Goal: Task Accomplishment & Management: Manage account settings

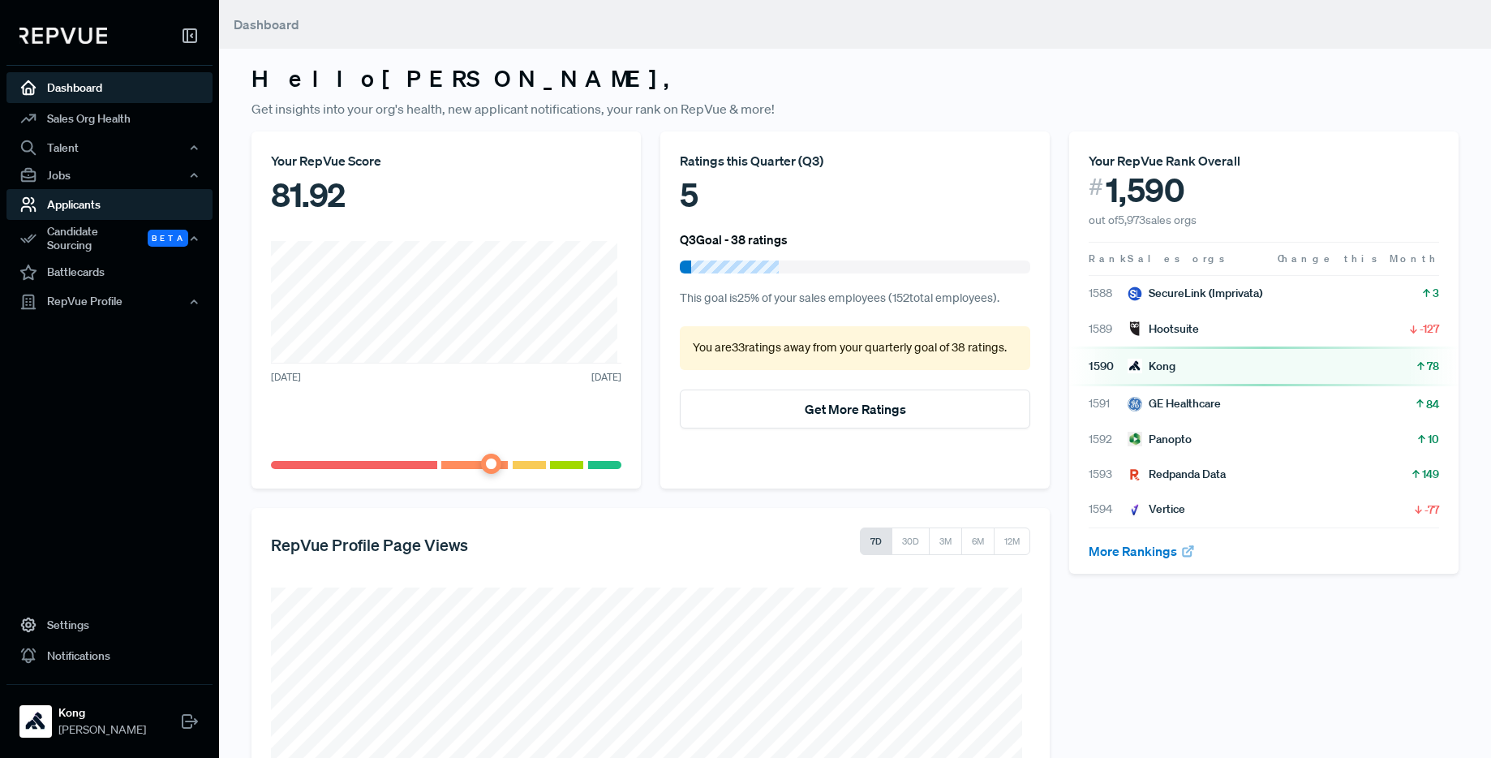
click at [144, 210] on link "Applicants" at bounding box center [109, 204] width 206 height 31
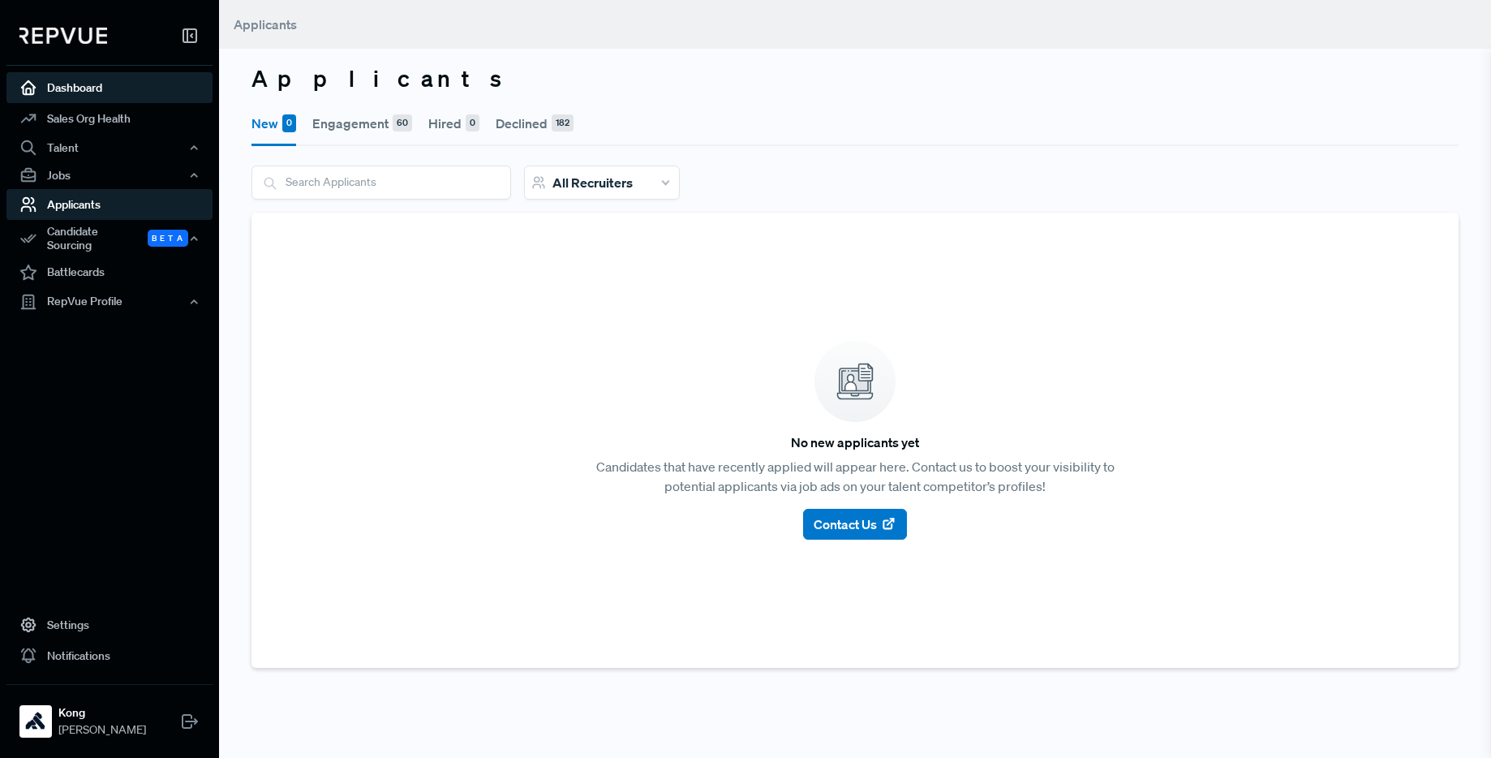
click at [95, 86] on link "Dashboard" at bounding box center [109, 87] width 206 height 31
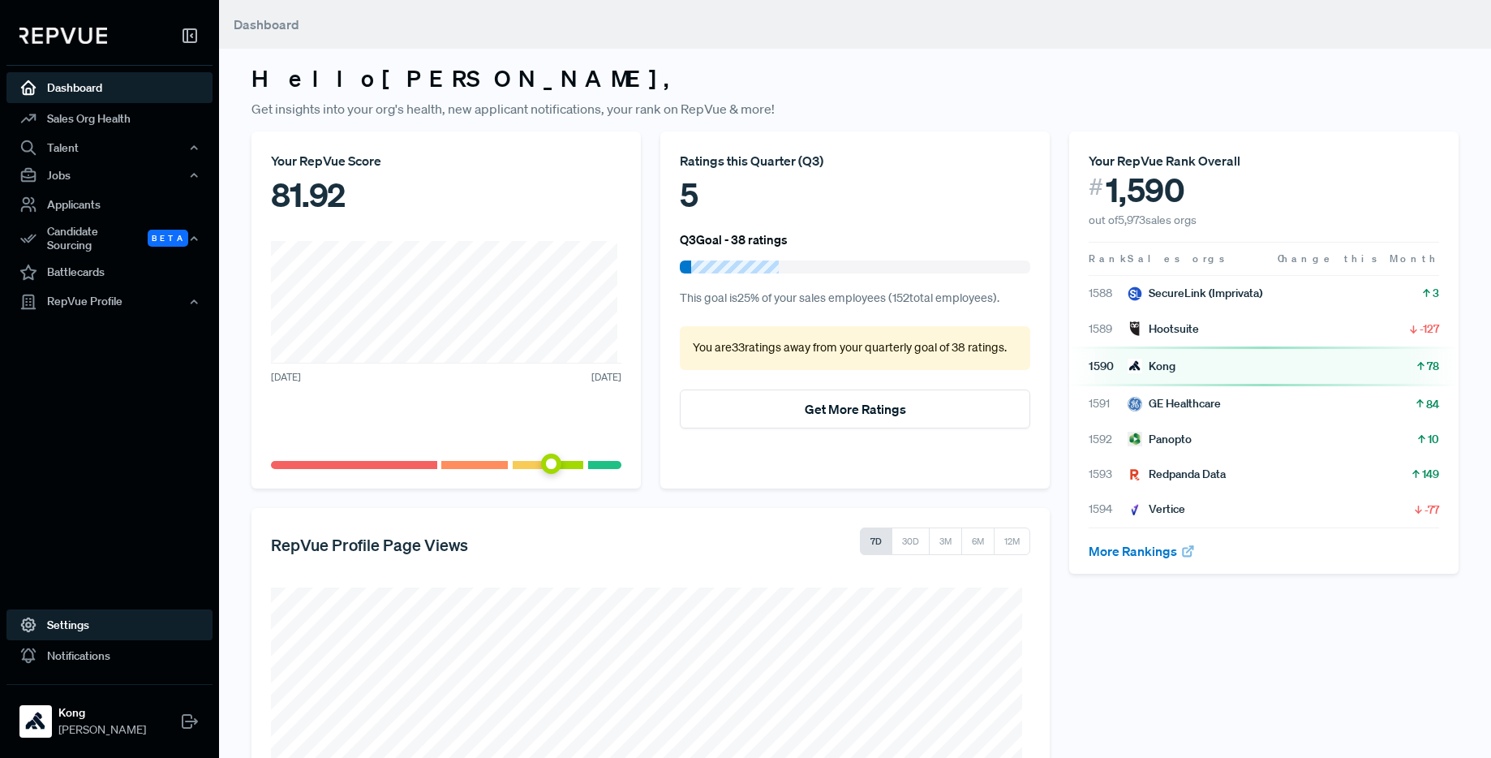
click at [52, 626] on link "Settings" at bounding box center [109, 624] width 206 height 31
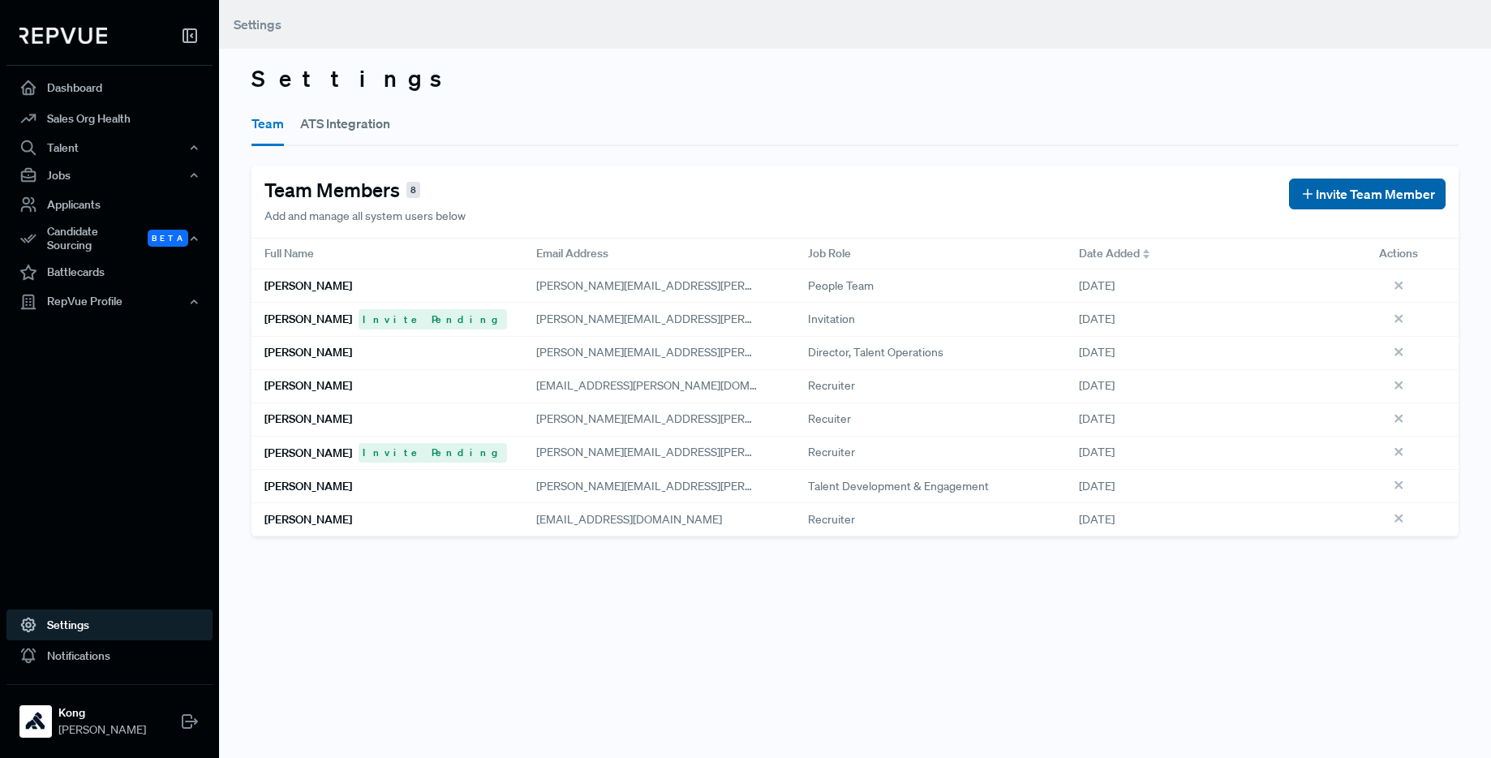
click at [1336, 196] on span "Invite Team Member" at bounding box center [1375, 193] width 119 height 19
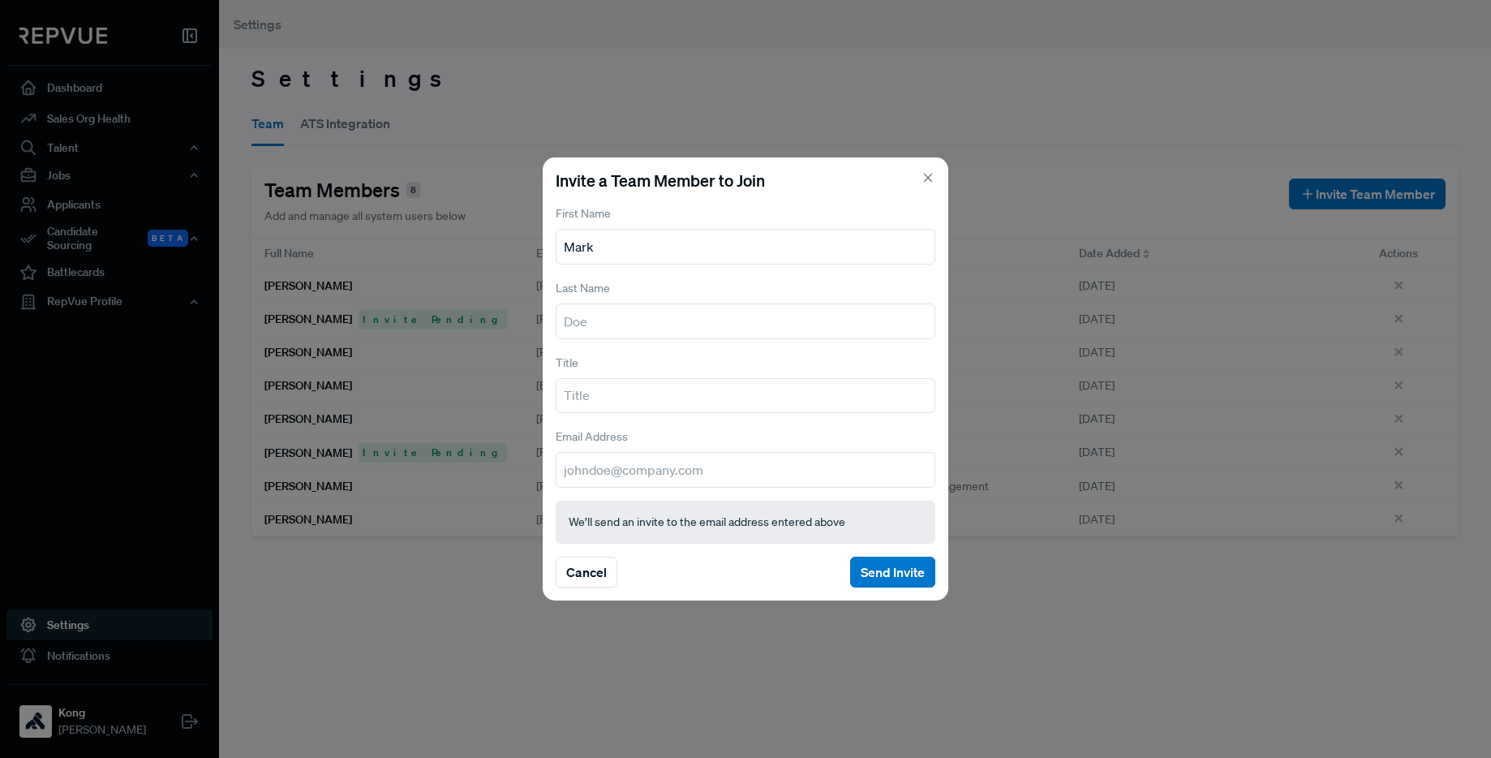
type input "Mark"
type input "R"
type input "[PERSON_NAME]"
click at [624, 393] on input "text" at bounding box center [746, 396] width 380 height 36
type input "Director, HR Tech & Analytics"
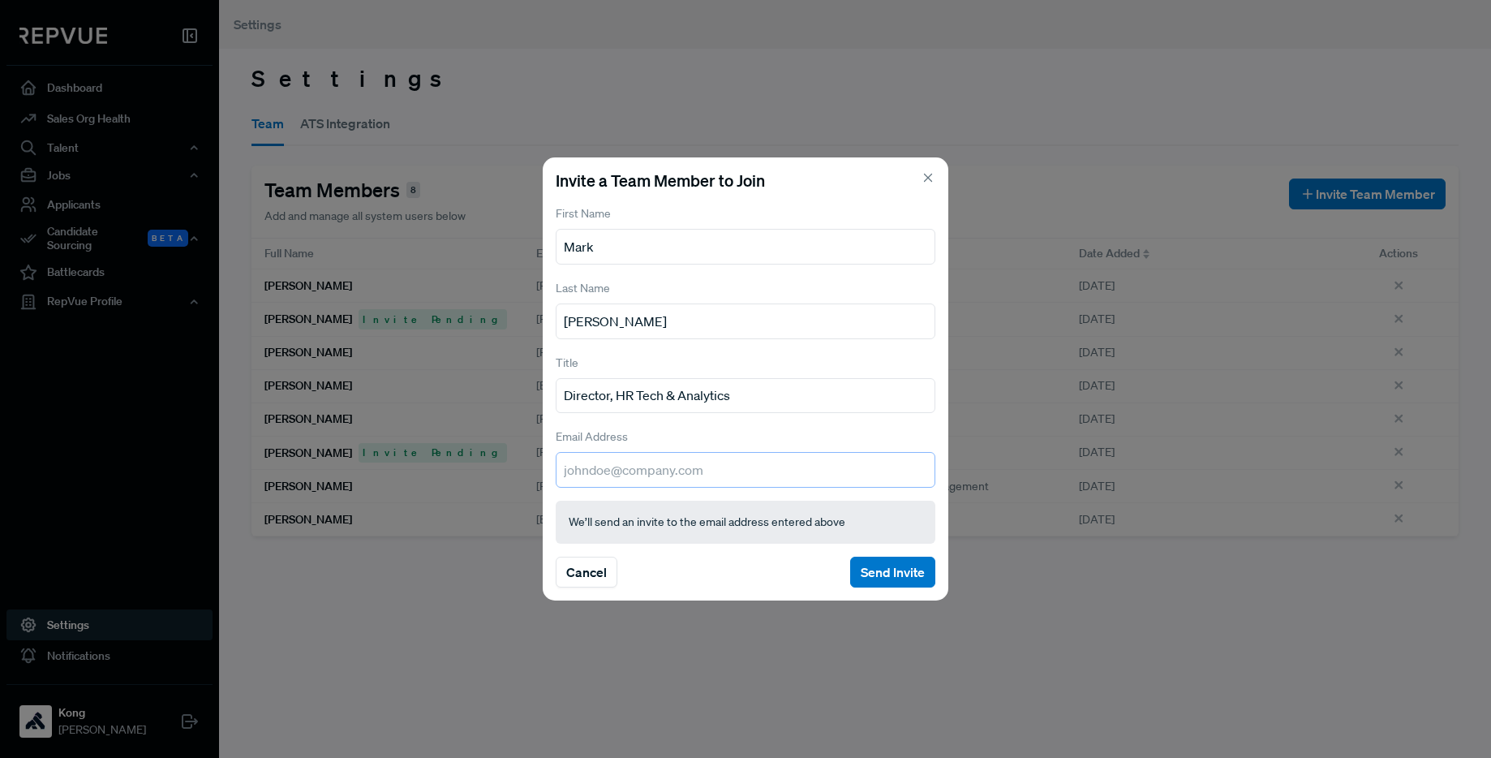
click at [667, 472] on input "email" at bounding box center [746, 470] width 380 height 36
type input "[EMAIL_ADDRESS][PERSON_NAME][DOMAIN_NAME]"
click at [894, 574] on button "Send Invite" at bounding box center [892, 572] width 85 height 31
